Goal: Obtain resource: Download file/media

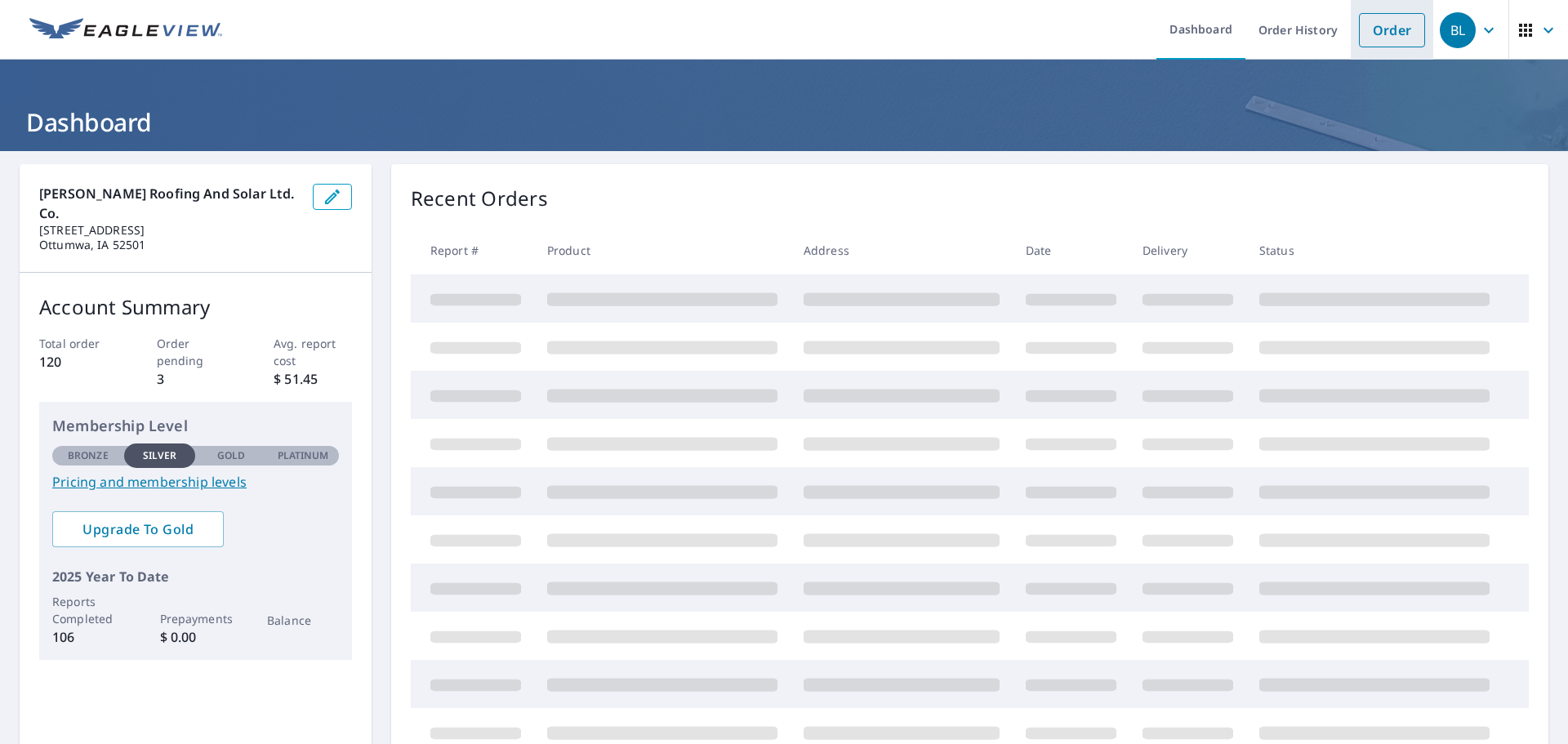
click at [1360, 28] on link "Order" at bounding box center [1392, 30] width 66 height 34
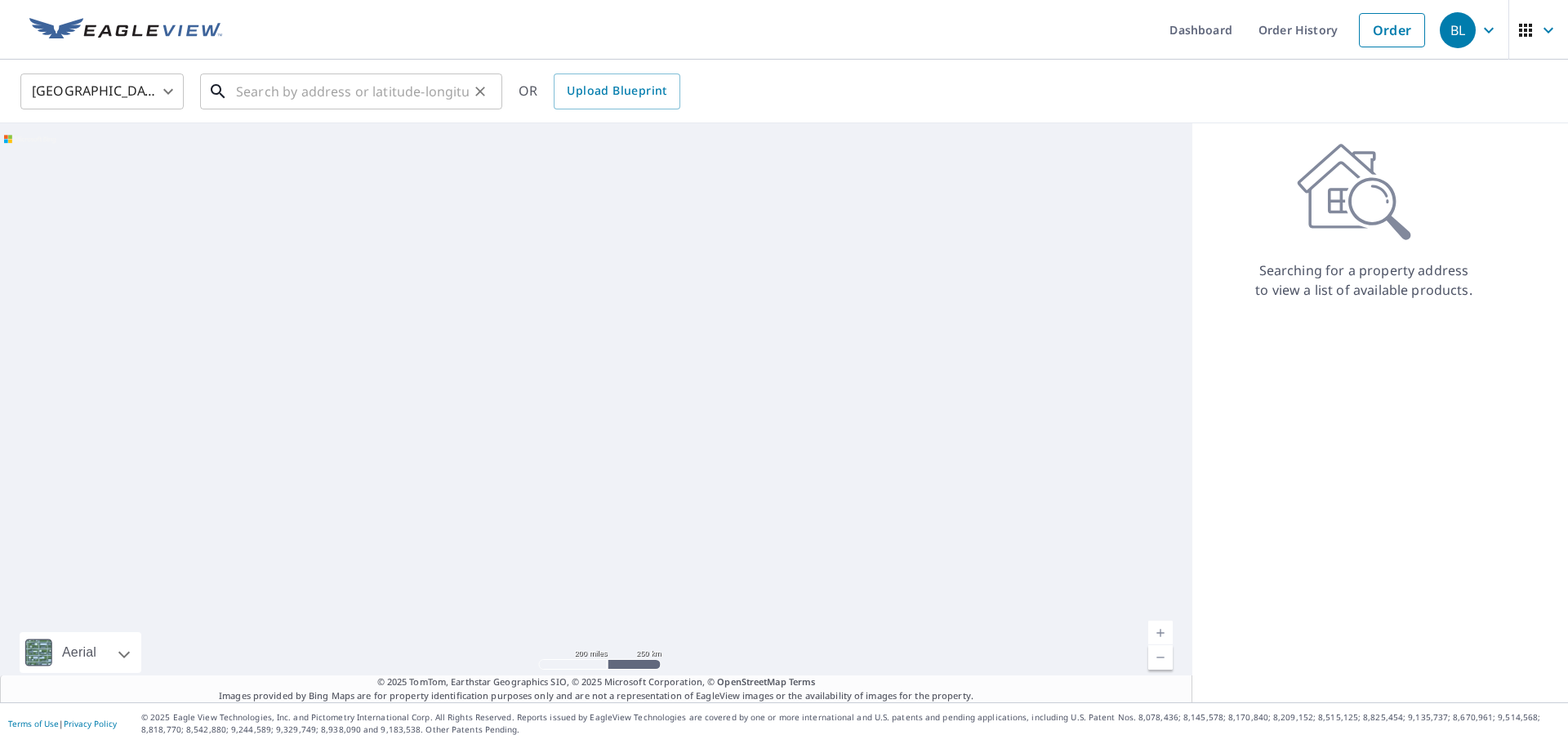
click at [316, 105] on input "text" at bounding box center [352, 91] width 233 height 46
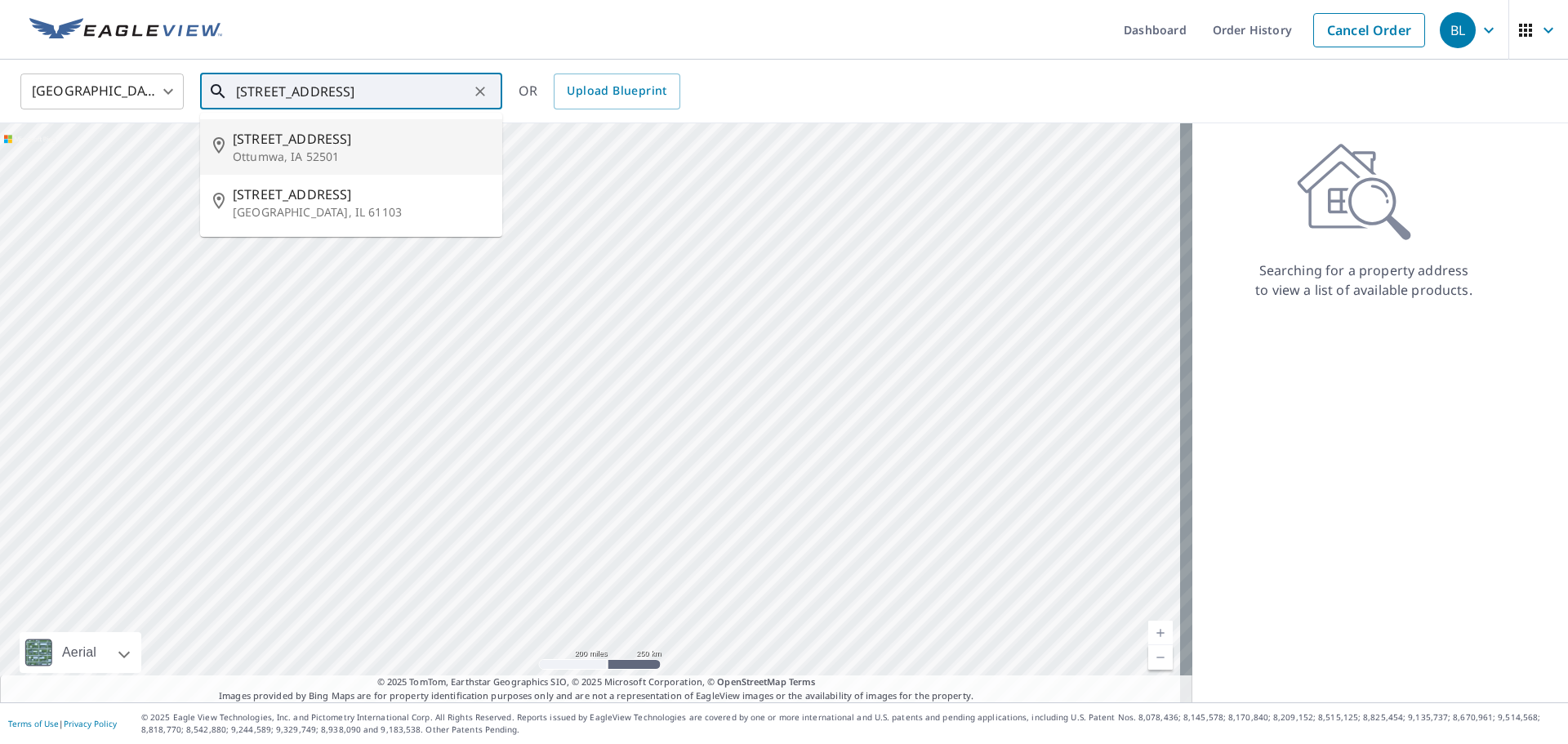
click at [276, 163] on p "Ottumwa, IA 52501" at bounding box center [361, 157] width 256 height 17
type input "[STREET_ADDRESS]"
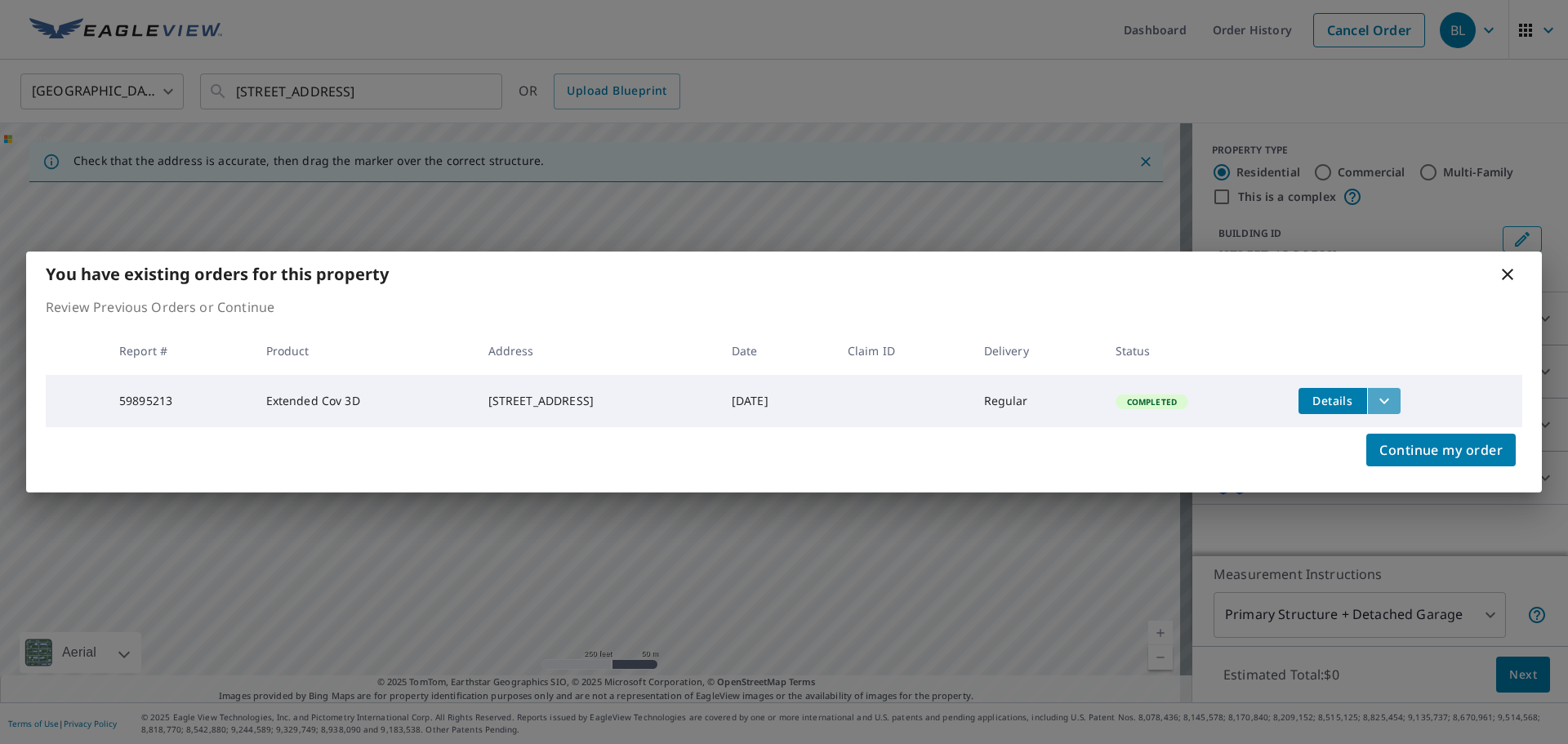
click at [1390, 398] on icon "filesDropdownBtn-59895213" at bounding box center [1385, 400] width 10 height 6
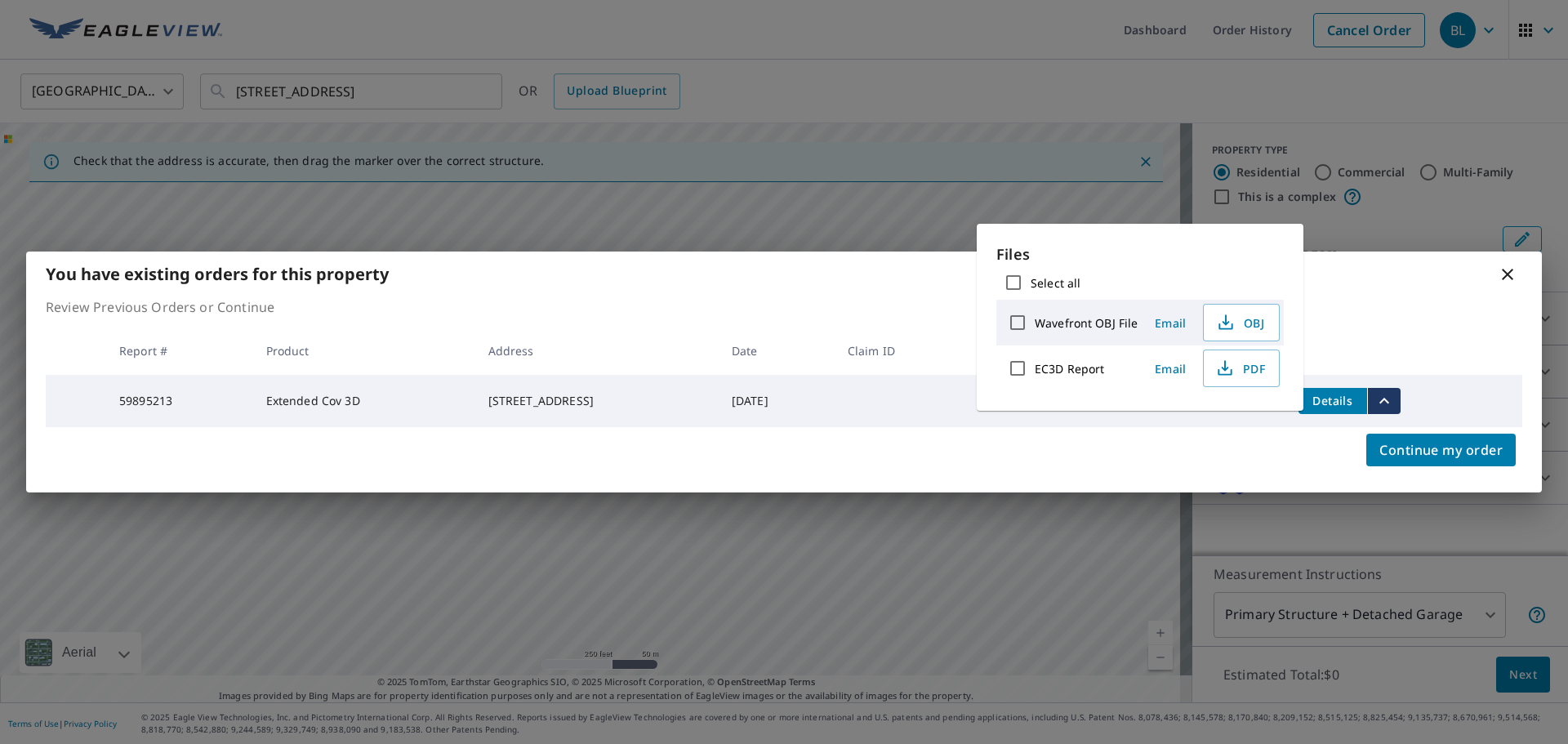
click at [794, 412] on td "[DATE]" at bounding box center [777, 401] width 116 height 52
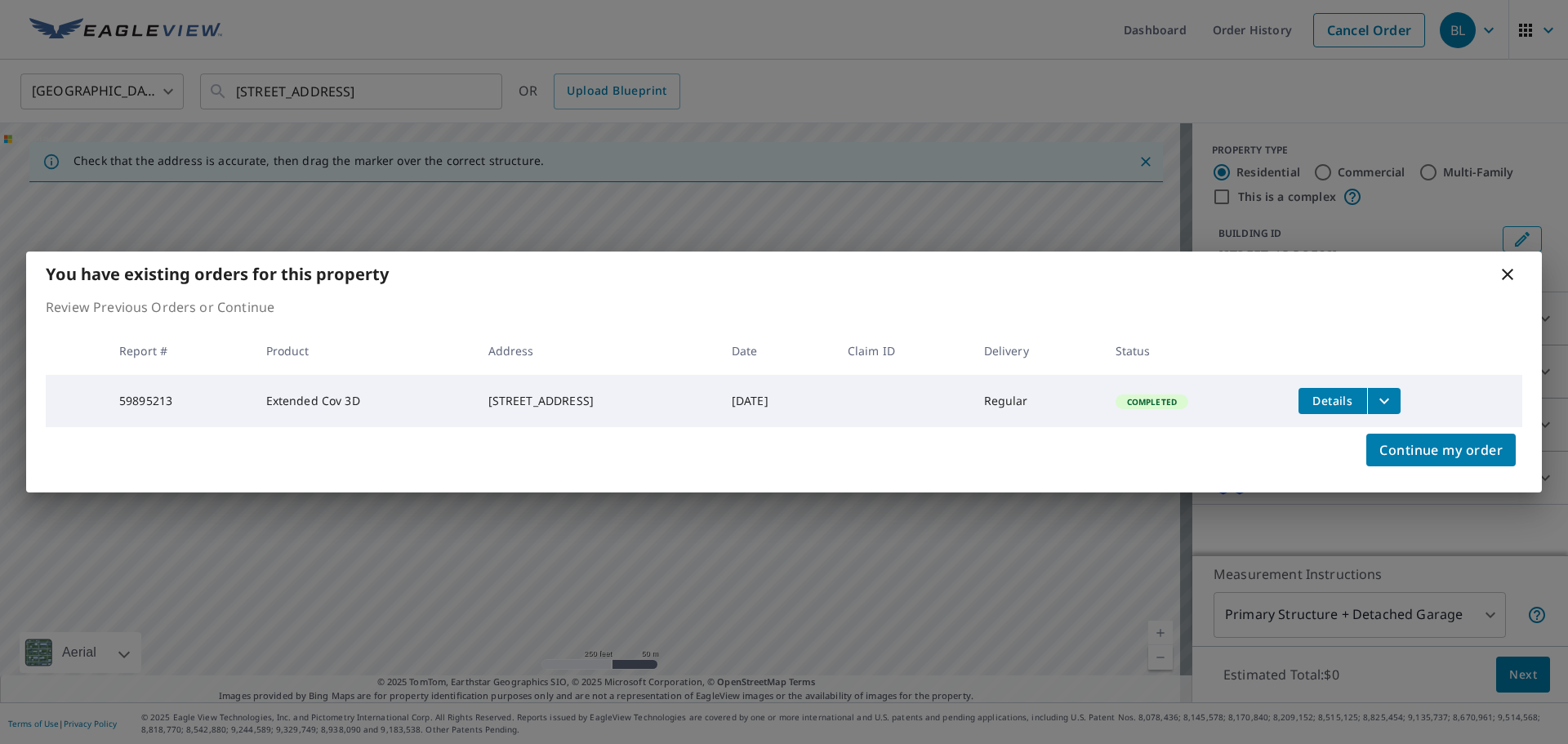
click at [1161, 396] on span "Completed" at bounding box center [1152, 402] width 69 height 12
click at [1401, 401] on button "filesDropdownBtn-59895213" at bounding box center [1384, 400] width 33 height 26
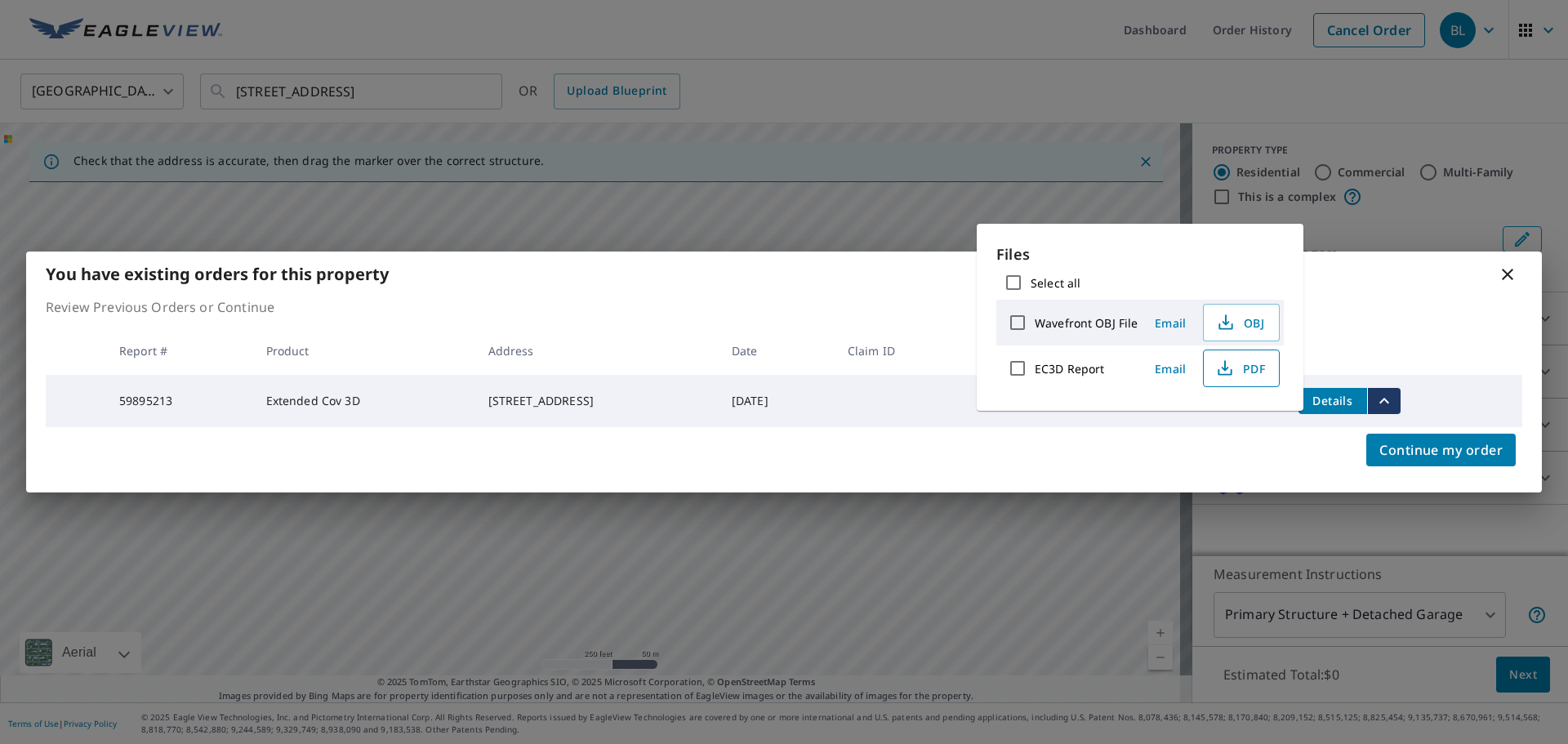
click at [1236, 377] on span "PDF" at bounding box center [1240, 367] width 52 height 19
